Goal: Task Accomplishment & Management: Use online tool/utility

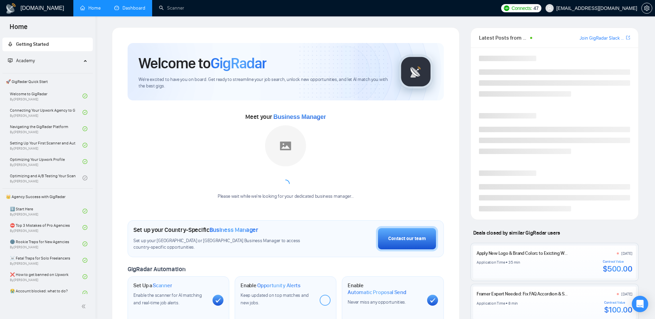
click at [128, 5] on link "Dashboard" at bounding box center [129, 8] width 31 height 6
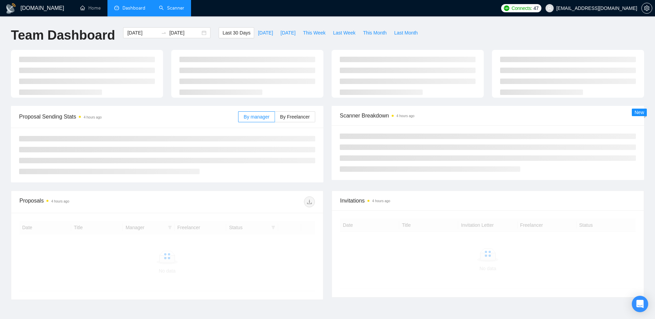
click at [175, 6] on link "Scanner" at bounding box center [171, 8] width 25 height 6
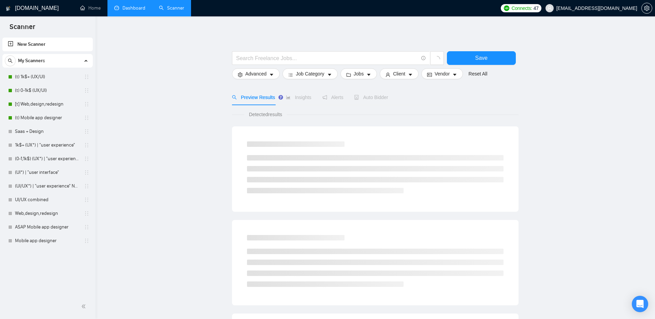
click at [126, 11] on link "Dashboard" at bounding box center [129, 8] width 31 height 6
